Goal: Task Accomplishment & Management: Complete application form

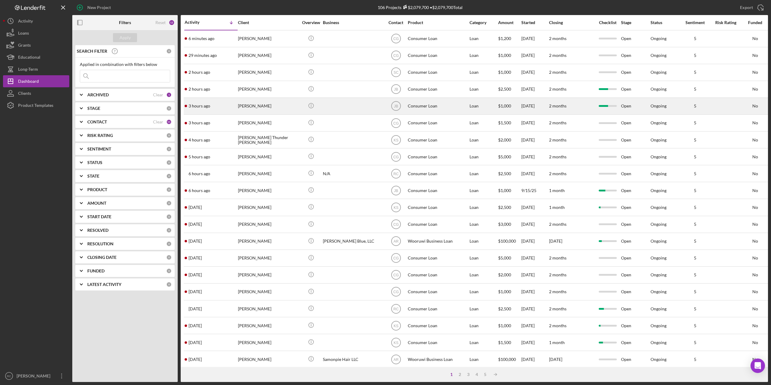
click at [256, 104] on div "[PERSON_NAME]" at bounding box center [268, 106] width 60 height 16
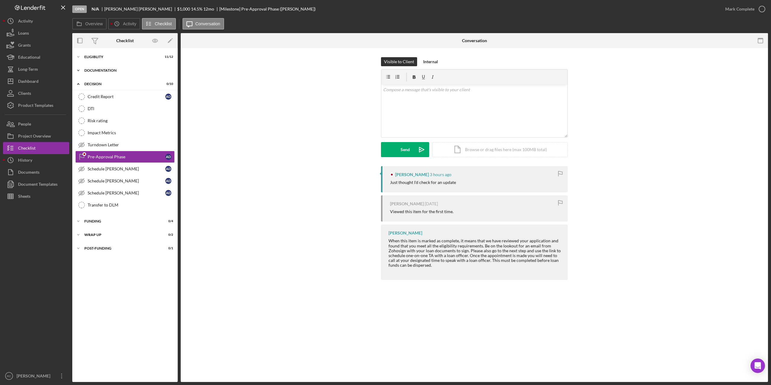
click at [101, 70] on div "Documentation" at bounding box center [127, 71] width 86 height 4
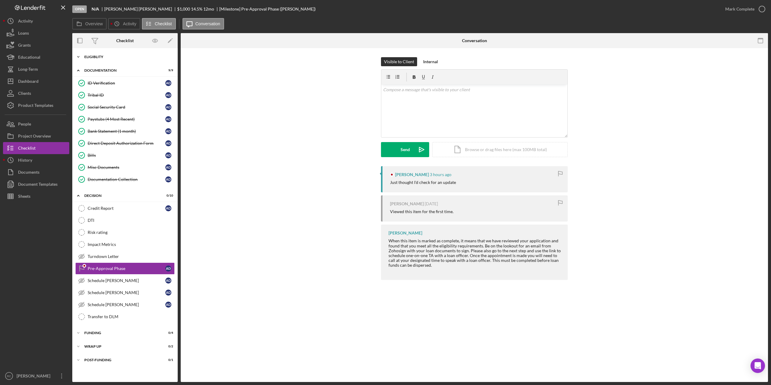
click at [98, 55] on div "Icon/Expander Eligiblity 11 / 12" at bounding box center [124, 57] width 105 height 12
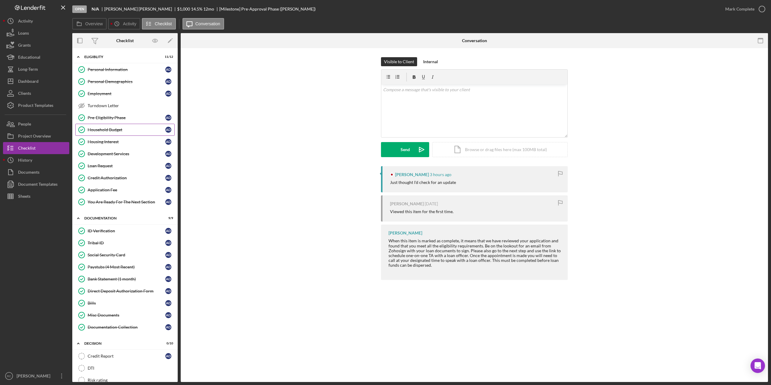
click at [109, 129] on div "Household Budget" at bounding box center [127, 129] width 78 height 5
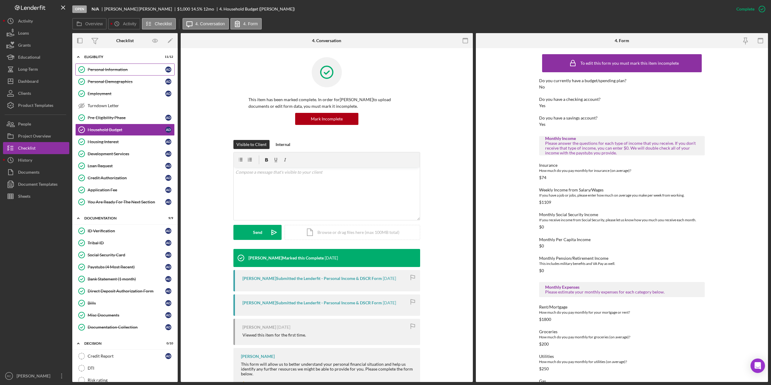
click at [104, 70] on div "Personal Information" at bounding box center [127, 69] width 78 height 5
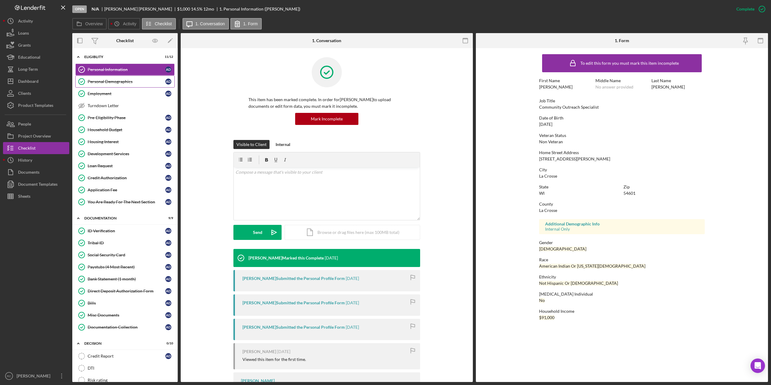
click at [106, 81] on div "Personal Demographics" at bounding box center [127, 81] width 78 height 5
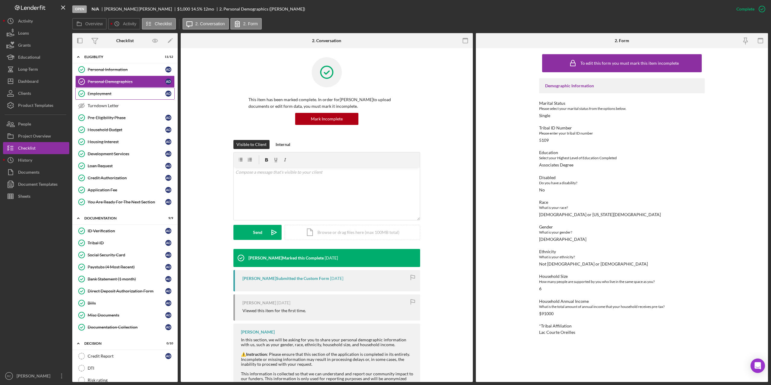
click at [104, 94] on div "Employment" at bounding box center [127, 93] width 78 height 5
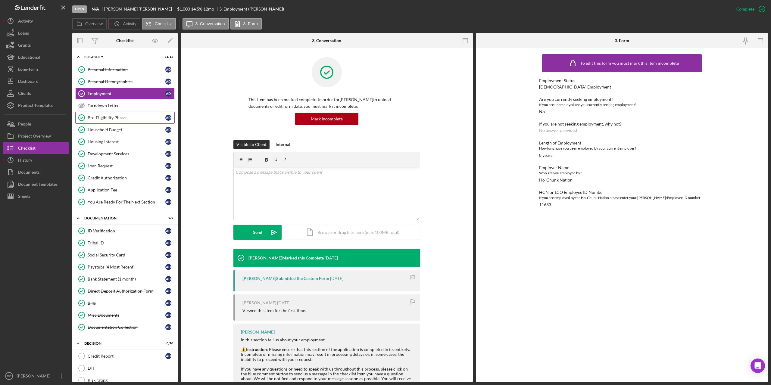
click at [117, 117] on div "Pre-Eligibility Phase" at bounding box center [127, 117] width 78 height 5
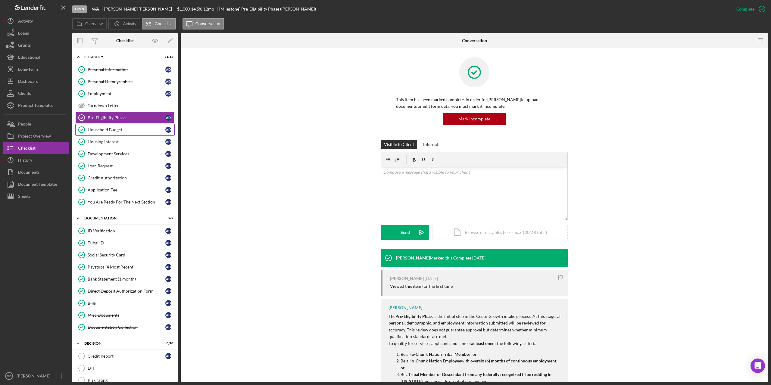
click at [118, 131] on div "Household Budget" at bounding box center [127, 129] width 78 height 5
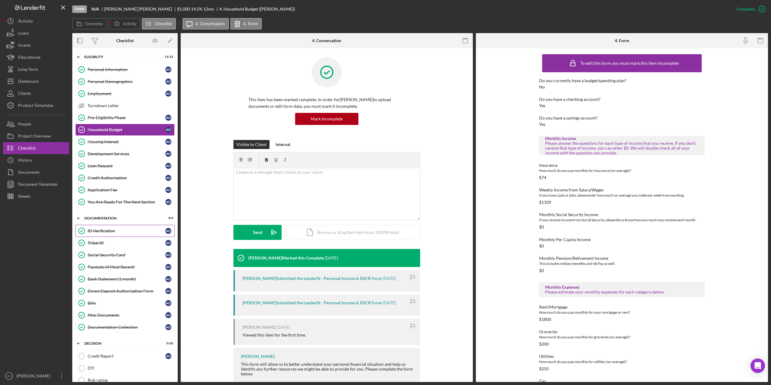
click at [108, 232] on div "ID Verification" at bounding box center [127, 231] width 78 height 5
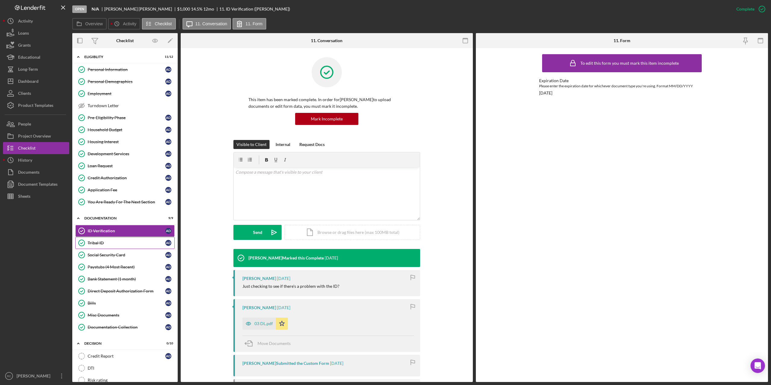
click at [99, 242] on div "Tribal ID" at bounding box center [127, 243] width 78 height 5
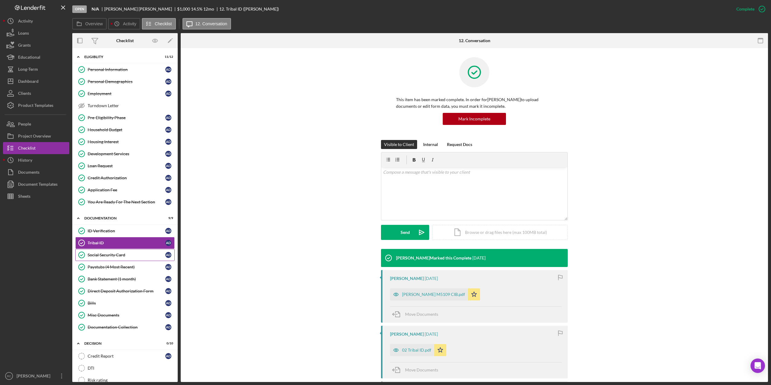
click at [99, 256] on div "Social Security Card" at bounding box center [127, 255] width 78 height 5
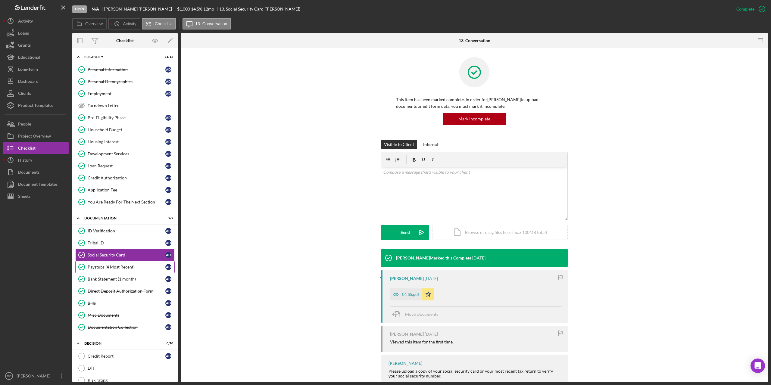
click at [107, 265] on div "Paystubs (4 Most Recent)" at bounding box center [127, 267] width 78 height 5
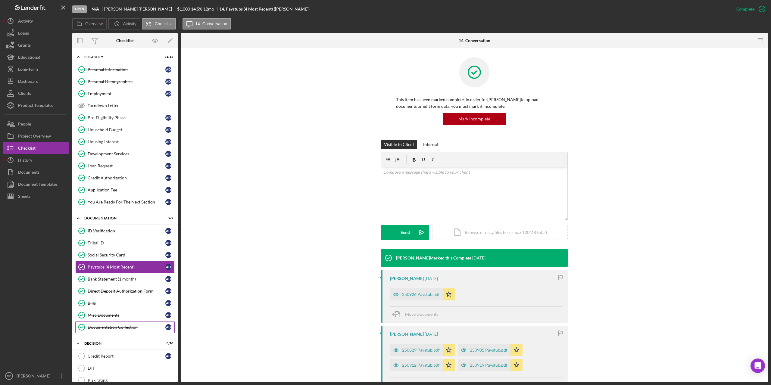
scroll to position [120, 0]
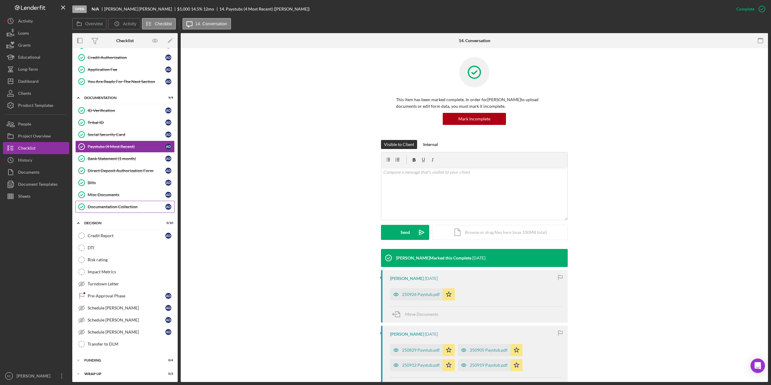
click at [108, 206] on div "Documentation Collection" at bounding box center [127, 206] width 78 height 5
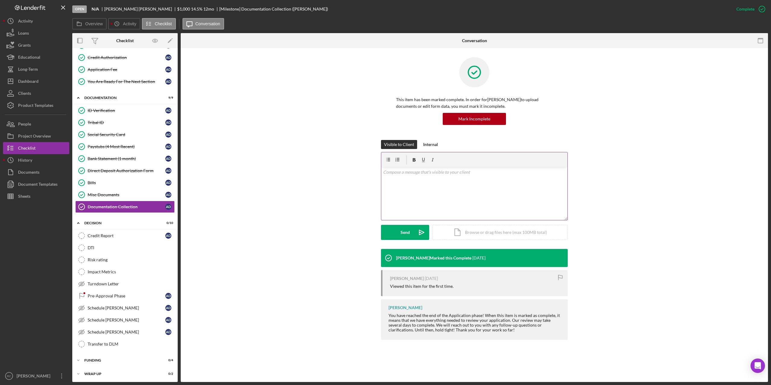
click at [410, 165] on icon at bounding box center [406, 159] width 15 height 15
click at [407, 173] on p at bounding box center [474, 172] width 183 height 7
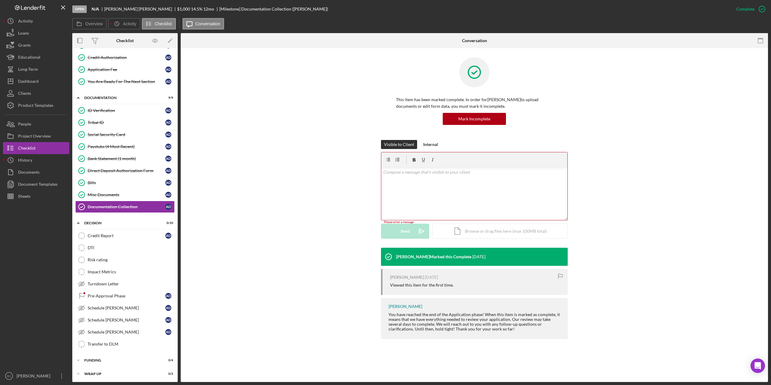
click at [401, 175] on p at bounding box center [474, 172] width 183 height 7
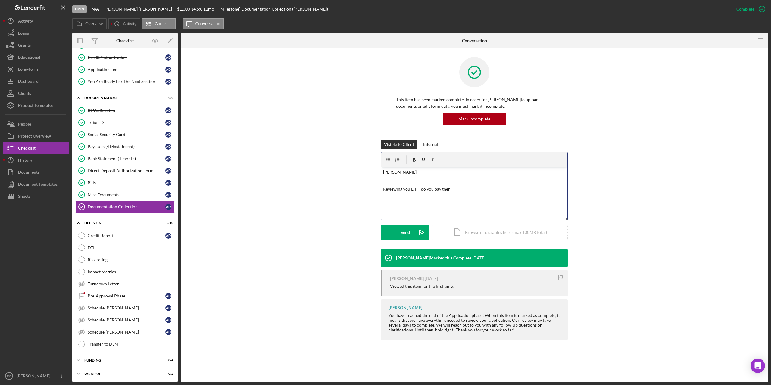
click at [454, 190] on p "Reviewing you DTI - do you pay theh" at bounding box center [474, 189] width 183 height 7
click at [410, 233] on button "Send Icon/icon-invite-send" at bounding box center [405, 232] width 48 height 15
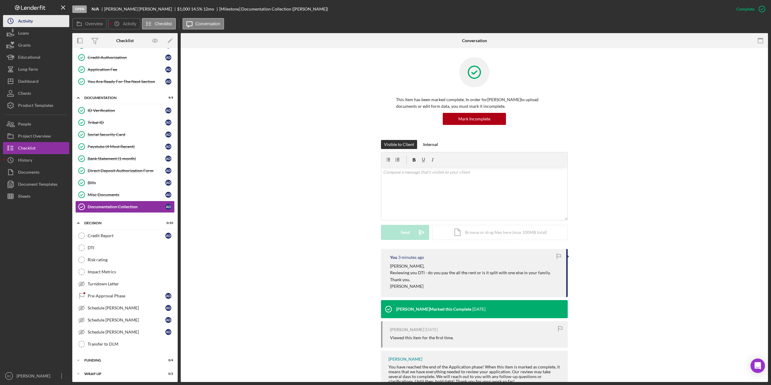
click at [29, 21] on div "Activity" at bounding box center [25, 22] width 15 height 14
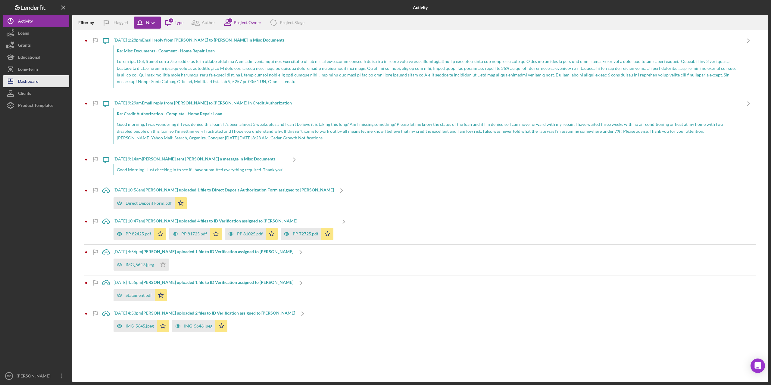
click at [29, 84] on div "Dashboard" at bounding box center [28, 82] width 20 height 14
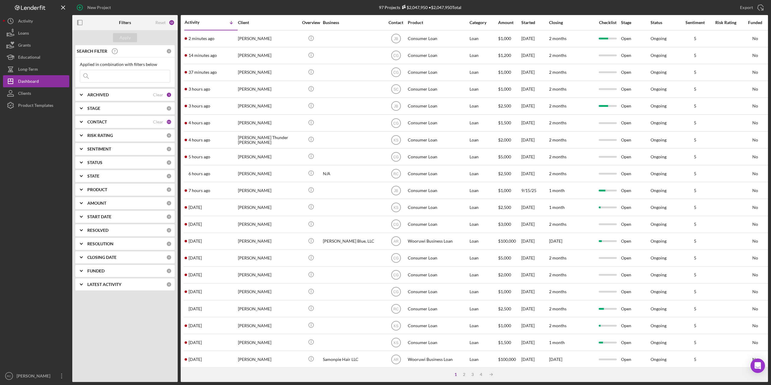
click at [118, 71] on input at bounding box center [125, 76] width 90 height 12
click at [126, 36] on div "Apply" at bounding box center [125, 37] width 11 height 9
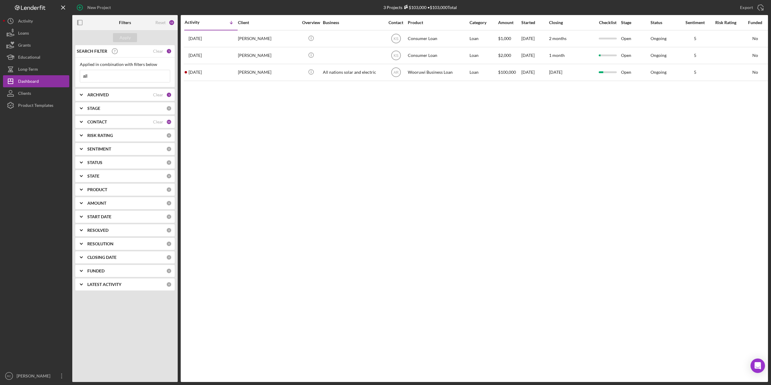
click at [0, 175] on html "New Project 3 Projects $103,000 • $103,000 Total Export Icon/Export Filters Res…" at bounding box center [385, 192] width 771 height 385
click at [96, 76] on input "all" at bounding box center [125, 76] width 90 height 12
type input "a"
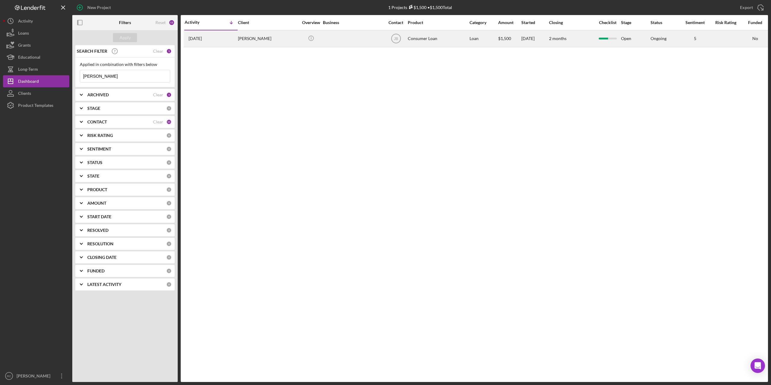
type input "[PERSON_NAME]"
click at [253, 38] on div "[PERSON_NAME]" at bounding box center [268, 39] width 60 height 16
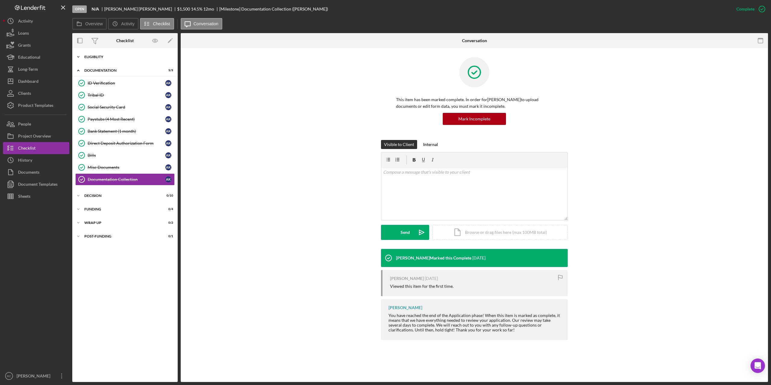
click at [99, 56] on div "Eligiblity" at bounding box center [127, 57] width 86 height 4
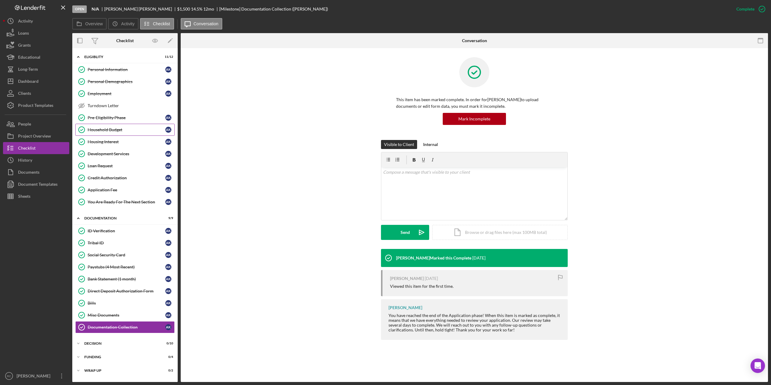
click at [112, 130] on div "Household Budget" at bounding box center [127, 129] width 78 height 5
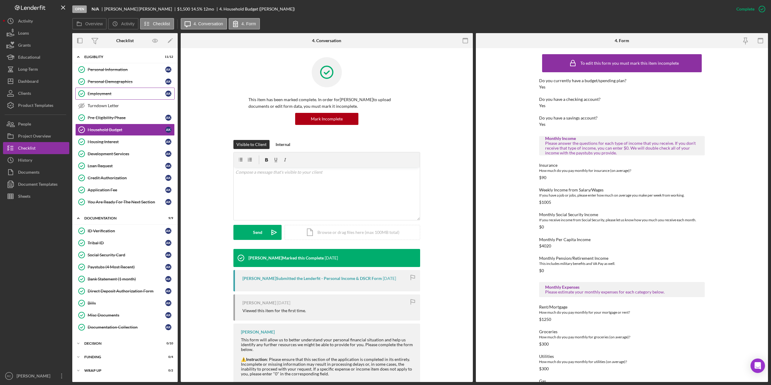
click at [95, 92] on div "Employment" at bounding box center [127, 93] width 78 height 5
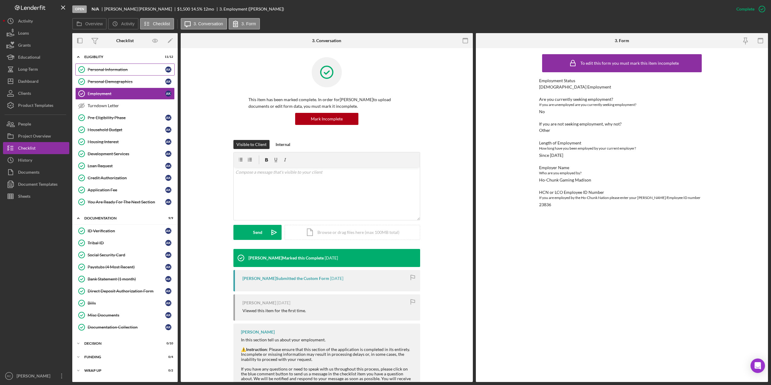
click at [117, 67] on div "Personal Information" at bounding box center [127, 69] width 78 height 5
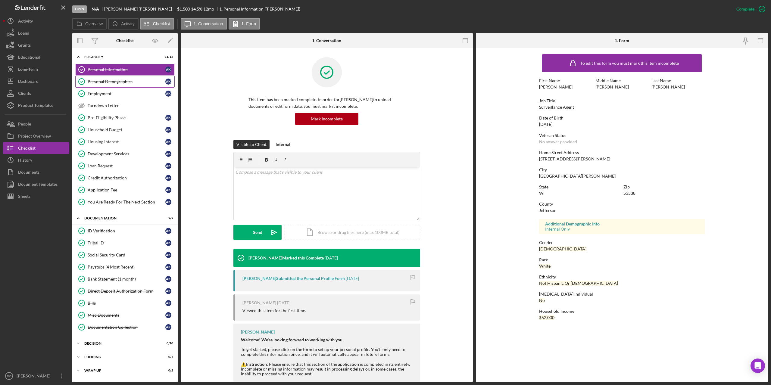
click at [104, 81] on div "Personal Demographics" at bounding box center [127, 81] width 78 height 5
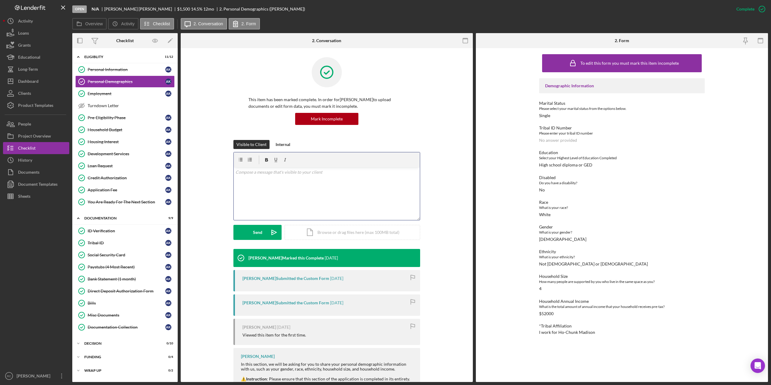
click at [272, 170] on p at bounding box center [326, 172] width 183 height 7
click at [278, 172] on p "Do you have someone ein your home helping you with your Rent?" at bounding box center [326, 172] width 183 height 7
click at [256, 232] on div "Send" at bounding box center [257, 232] width 9 height 15
